Goal: Find specific page/section: Find specific page/section

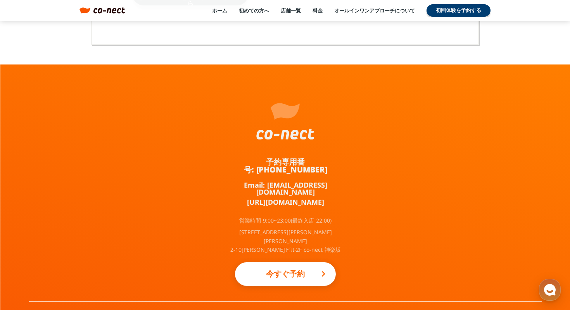
scroll to position [5079, 0]
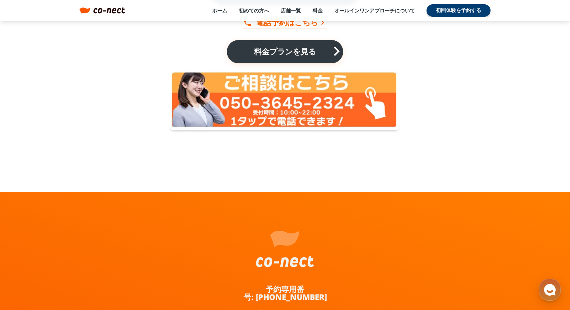
scroll to position [1244, 0]
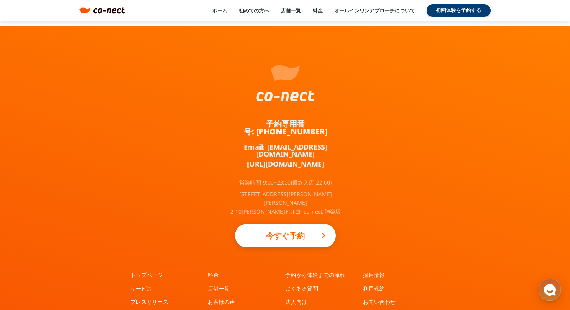
click at [291, 309] on link "運営会社" at bounding box center [297, 315] width 22 height 8
